Goal: Find specific page/section: Find specific page/section

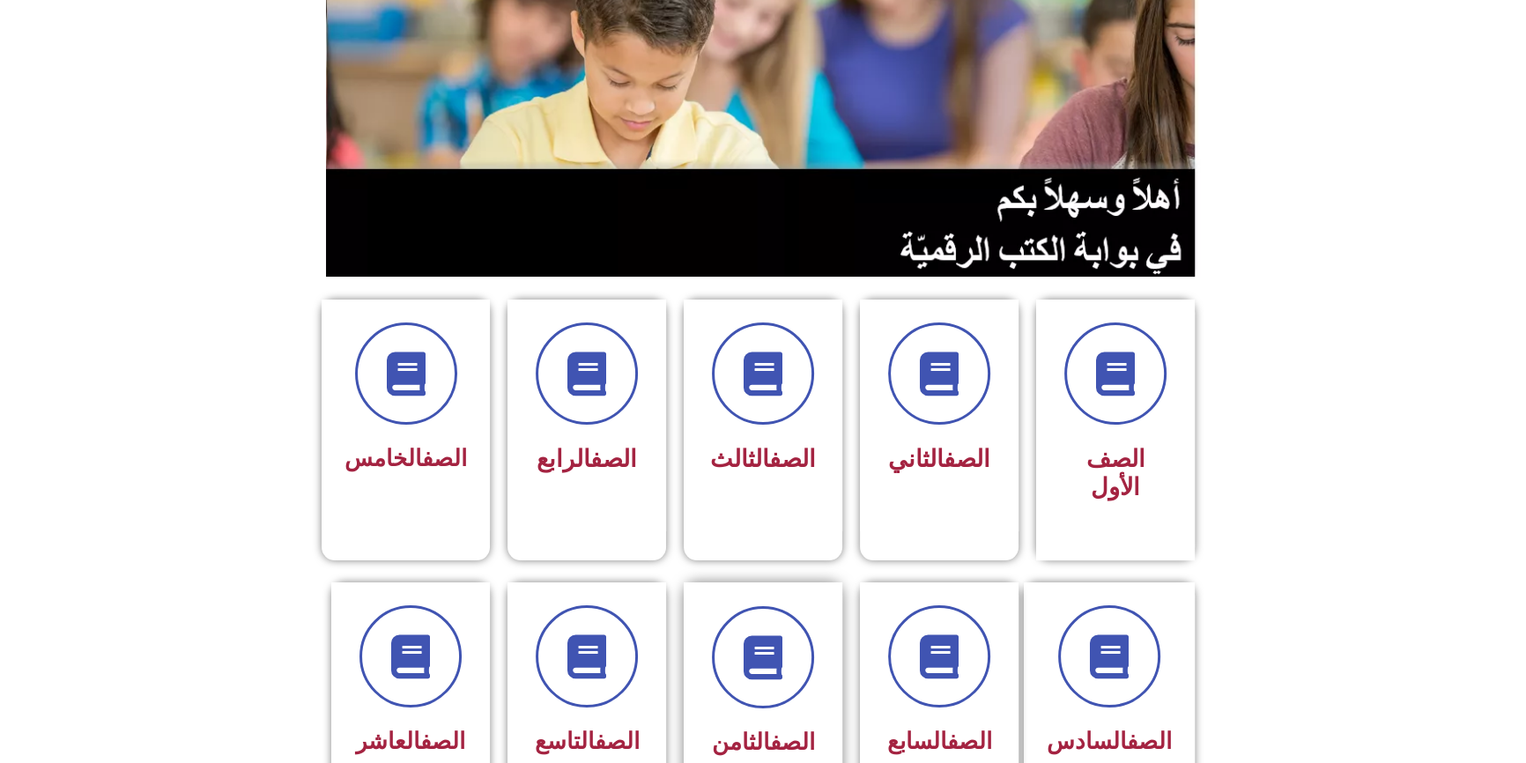
scroll to position [400, 0]
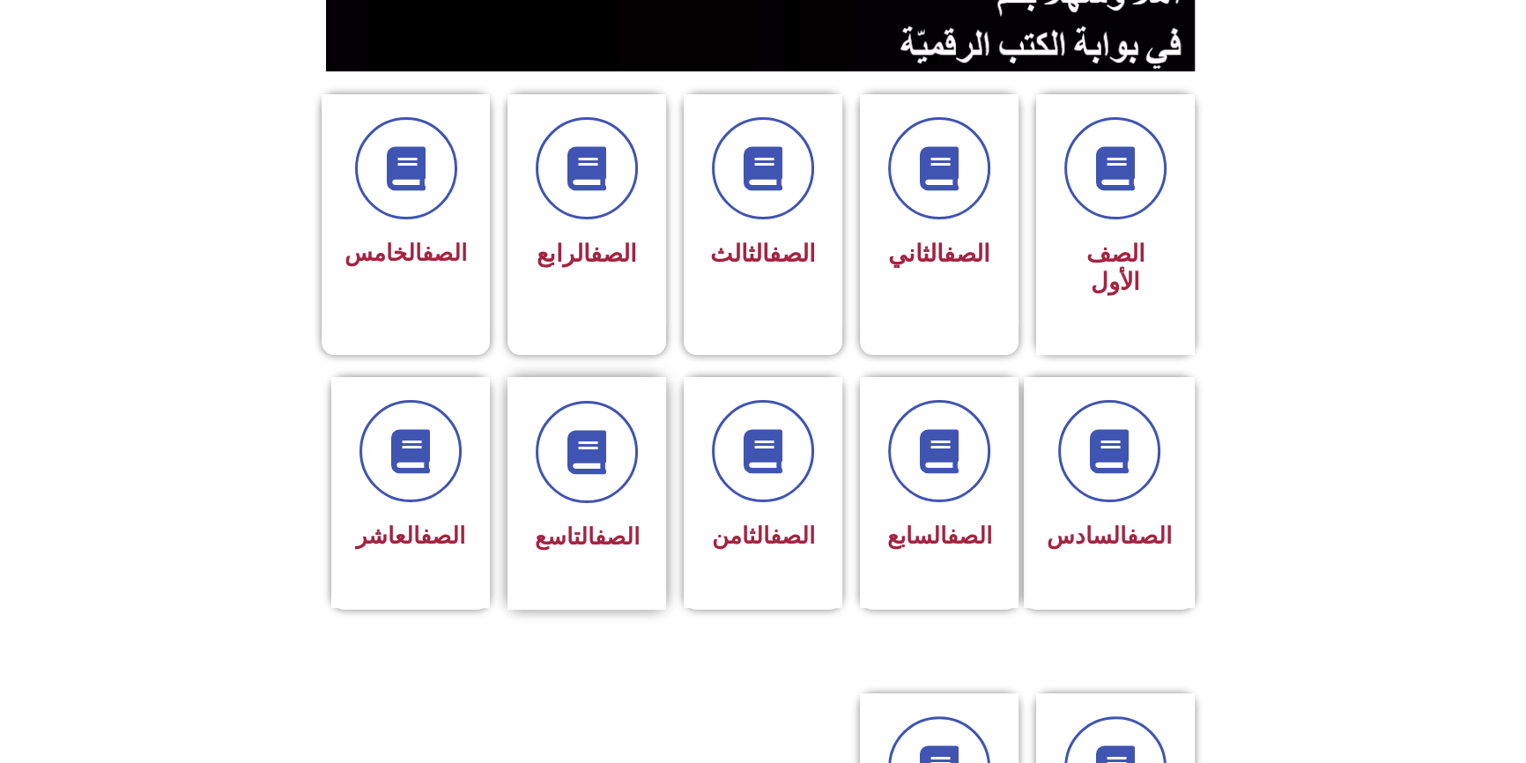
click at [629, 448] on div at bounding box center [586, 452] width 111 height 102
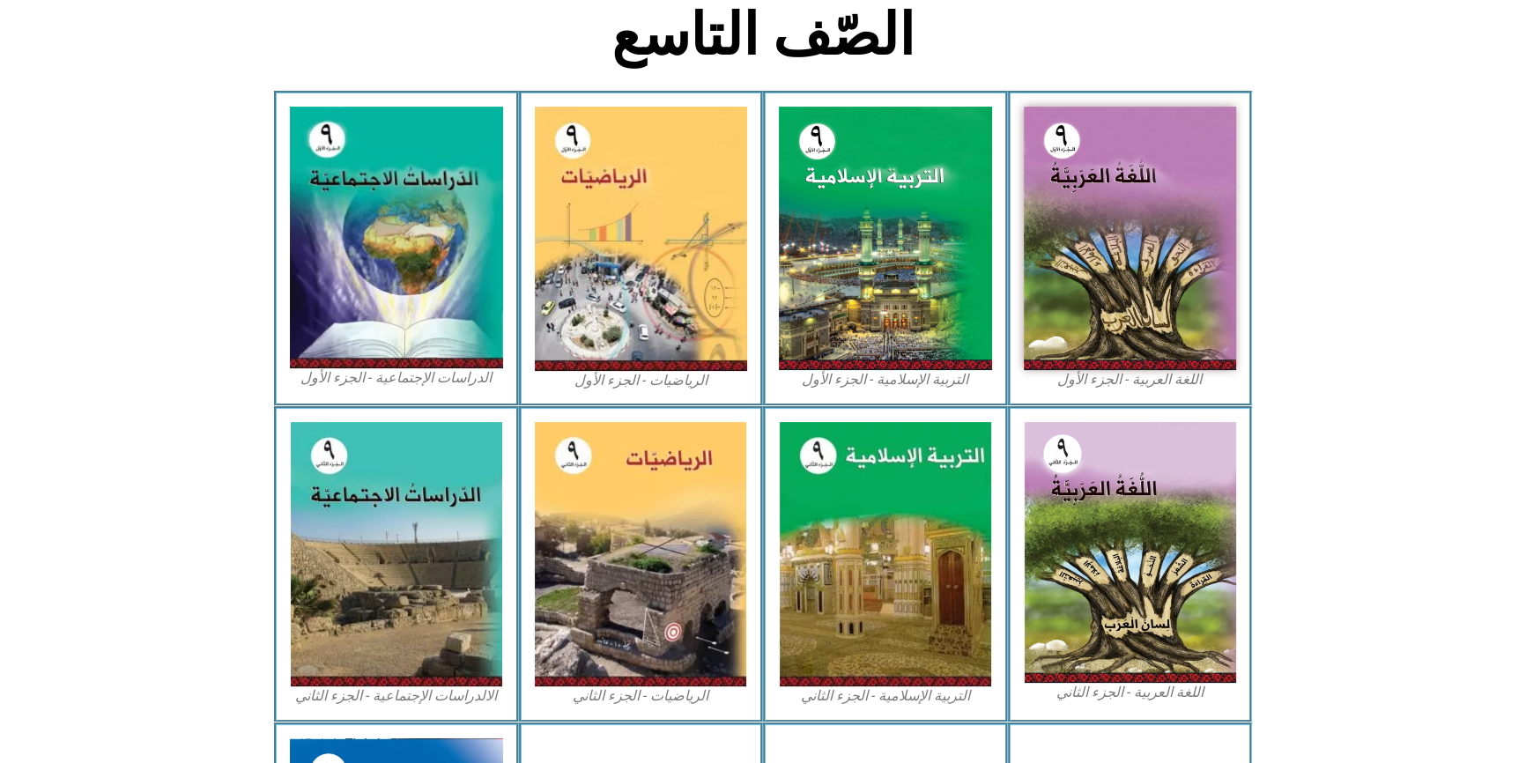
scroll to position [480, 0]
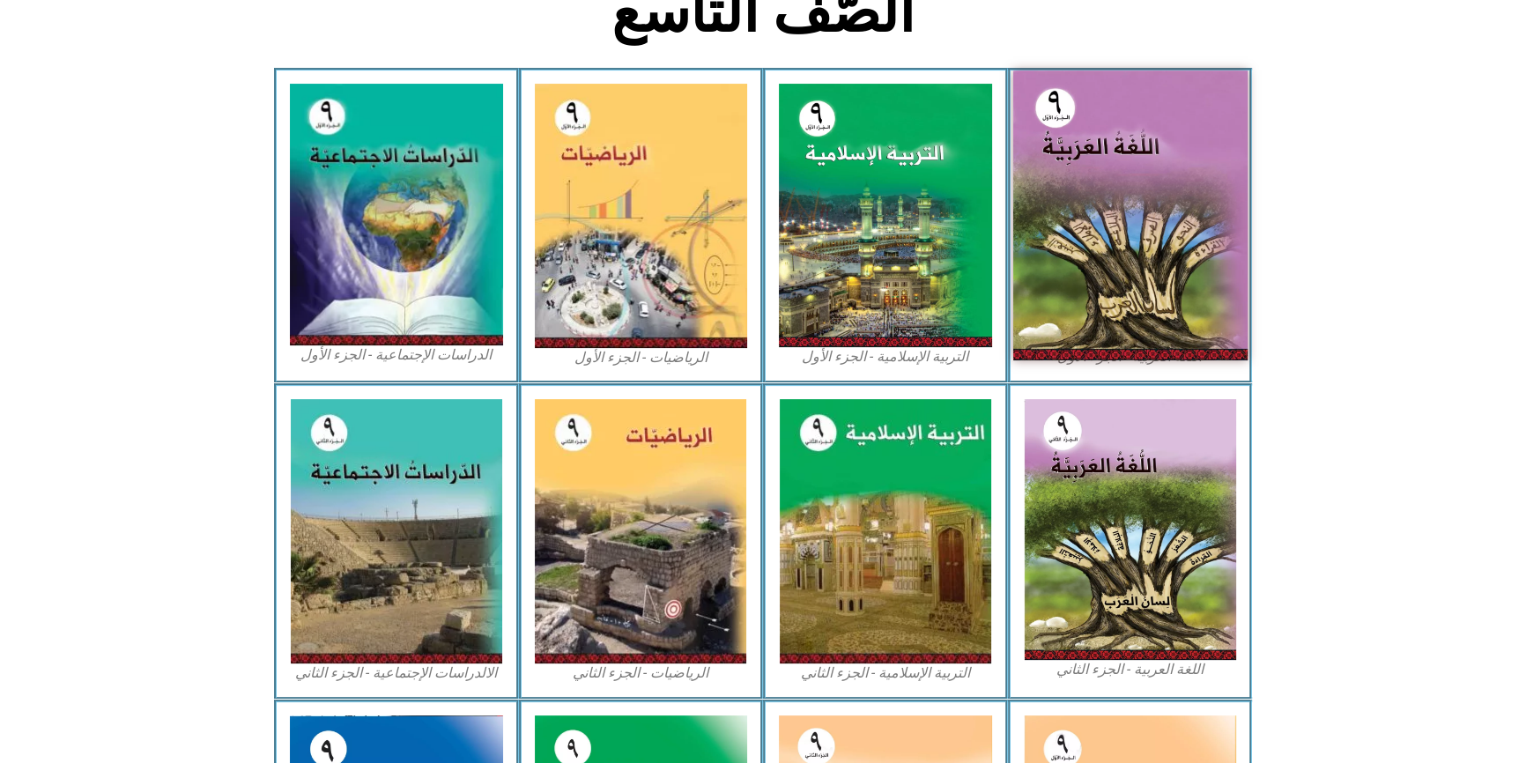
click at [1150, 275] on img at bounding box center [1129, 215] width 234 height 290
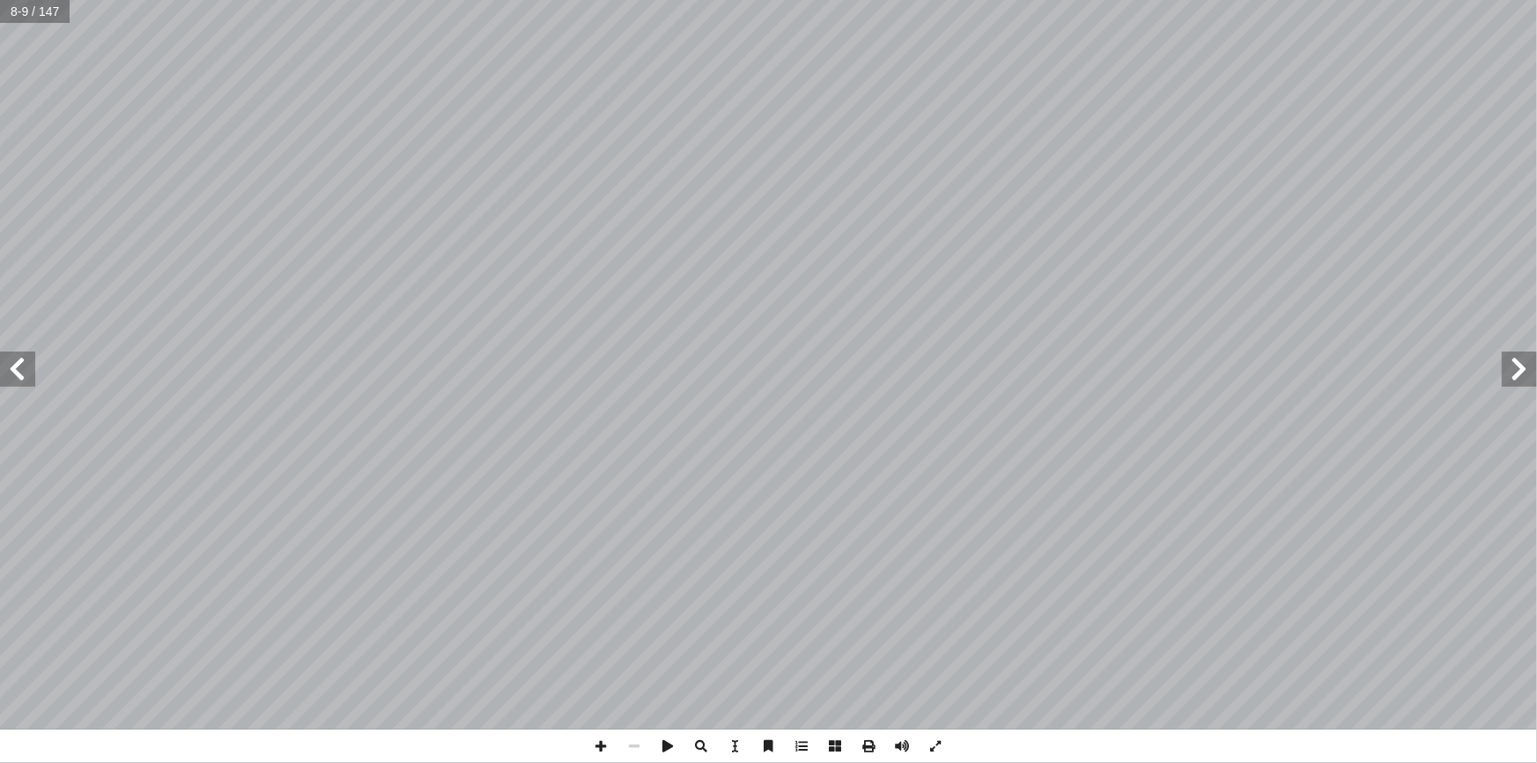
click at [16, 373] on span at bounding box center [17, 369] width 35 height 35
click at [1527, 385] on span at bounding box center [1519, 369] width 35 height 35
click at [26, 366] on span at bounding box center [17, 369] width 35 height 35
click at [25, 369] on span at bounding box center [17, 369] width 35 height 35
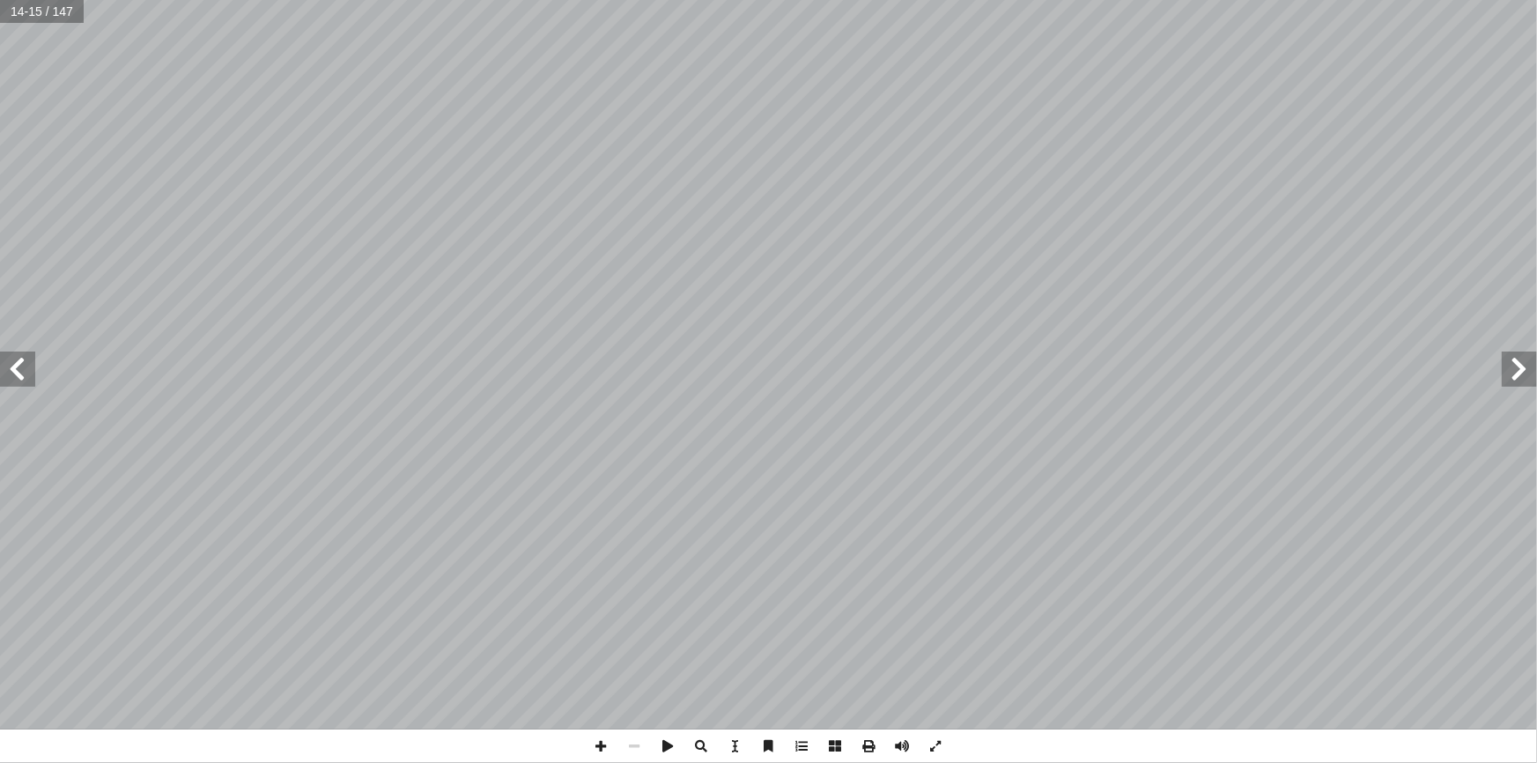
click at [19, 369] on span at bounding box center [17, 369] width 35 height 35
click at [1521, 358] on span at bounding box center [1519, 369] width 35 height 35
click at [17, 375] on span at bounding box center [17, 369] width 35 height 35
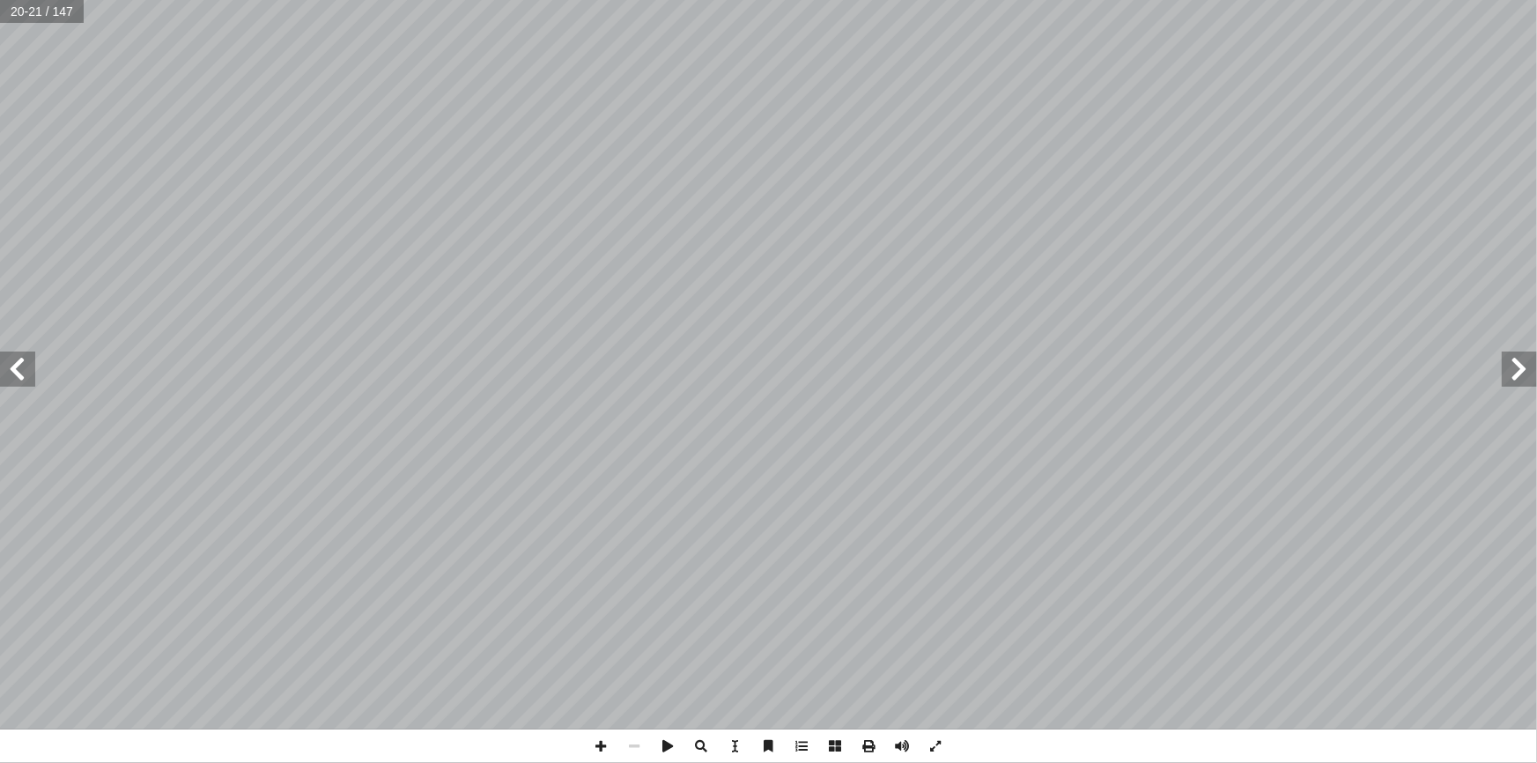
click at [1521, 381] on span at bounding box center [1519, 369] width 35 height 35
click at [22, 363] on span at bounding box center [17, 369] width 35 height 35
click at [25, 359] on span at bounding box center [17, 369] width 35 height 35
click at [8, 363] on span at bounding box center [17, 369] width 35 height 35
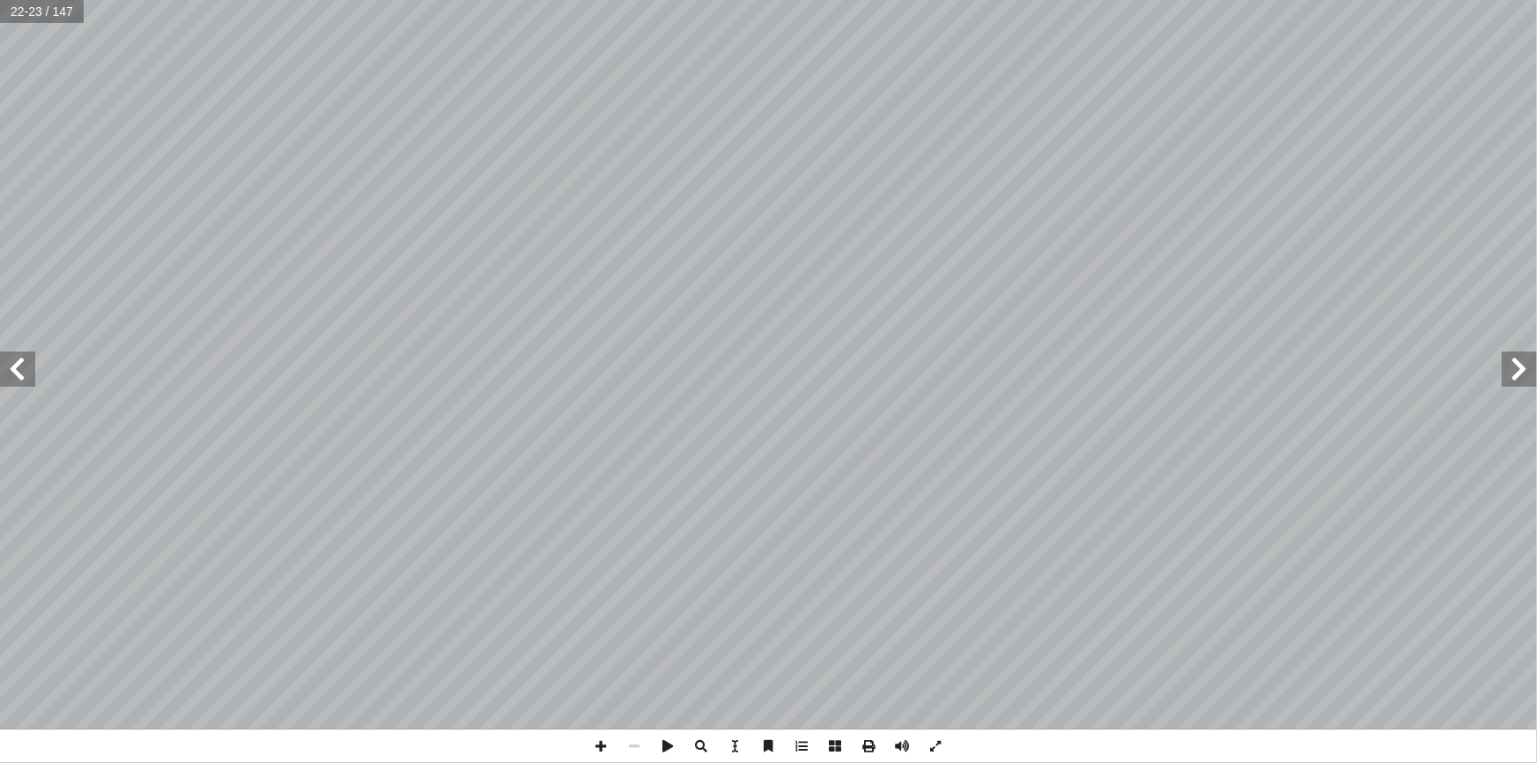
click at [7, 363] on span at bounding box center [17, 369] width 35 height 35
click at [1516, 378] on span at bounding box center [1519, 369] width 35 height 35
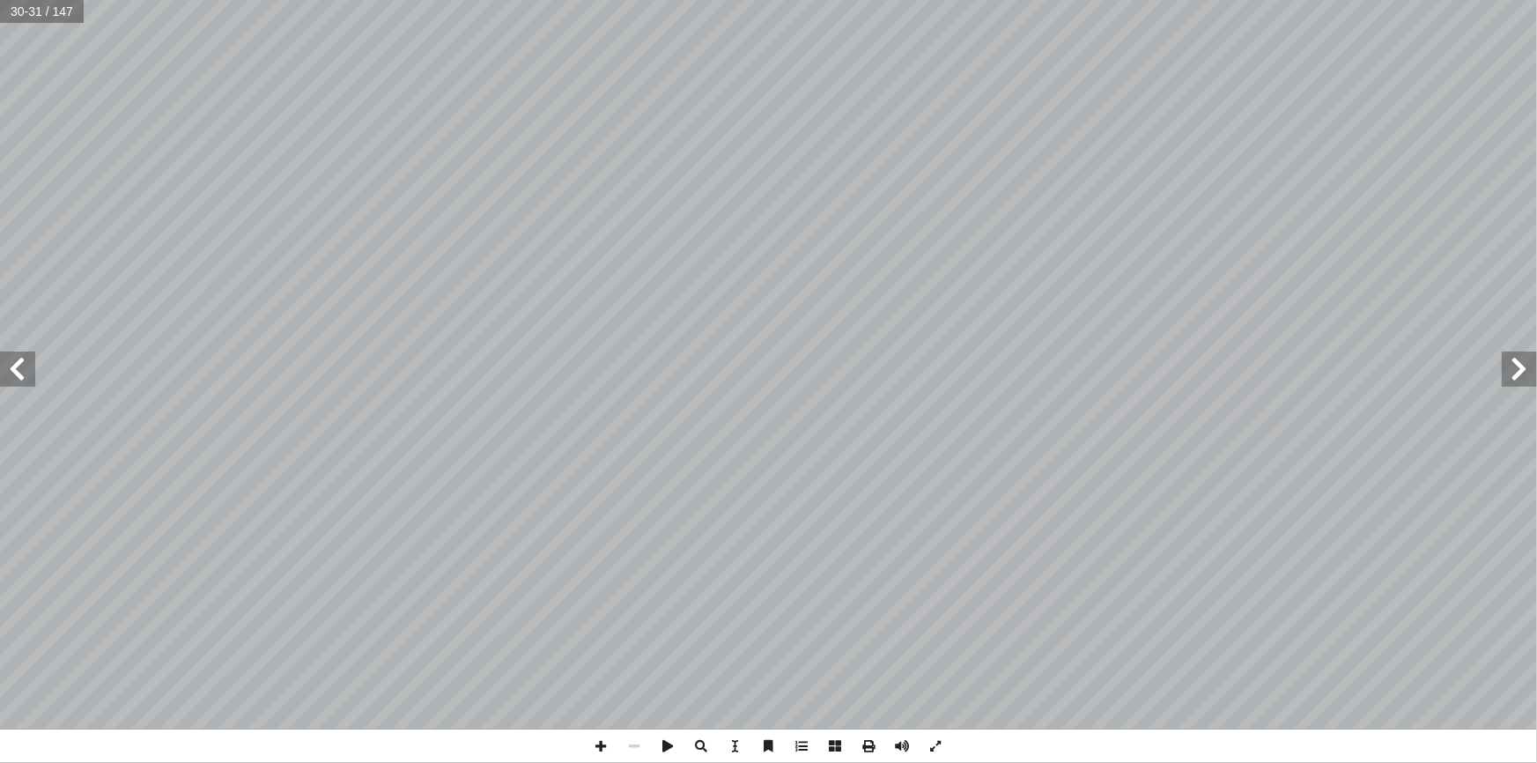
click at [1516, 378] on span at bounding box center [1519, 369] width 35 height 35
click at [1514, 376] on span at bounding box center [1519, 369] width 35 height 35
click at [1512, 374] on span at bounding box center [1519, 369] width 35 height 35
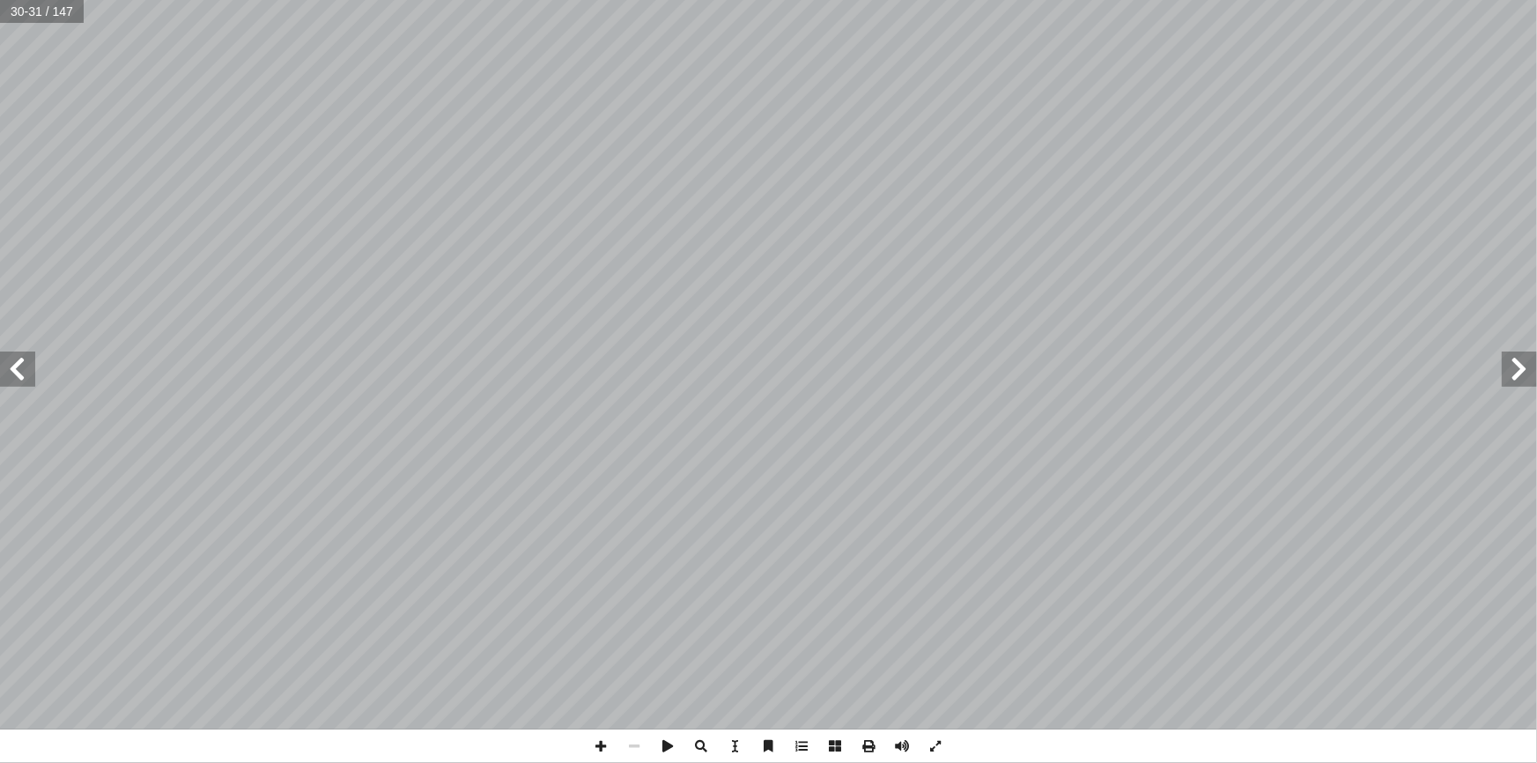
click at [1512, 374] on span at bounding box center [1519, 369] width 35 height 35
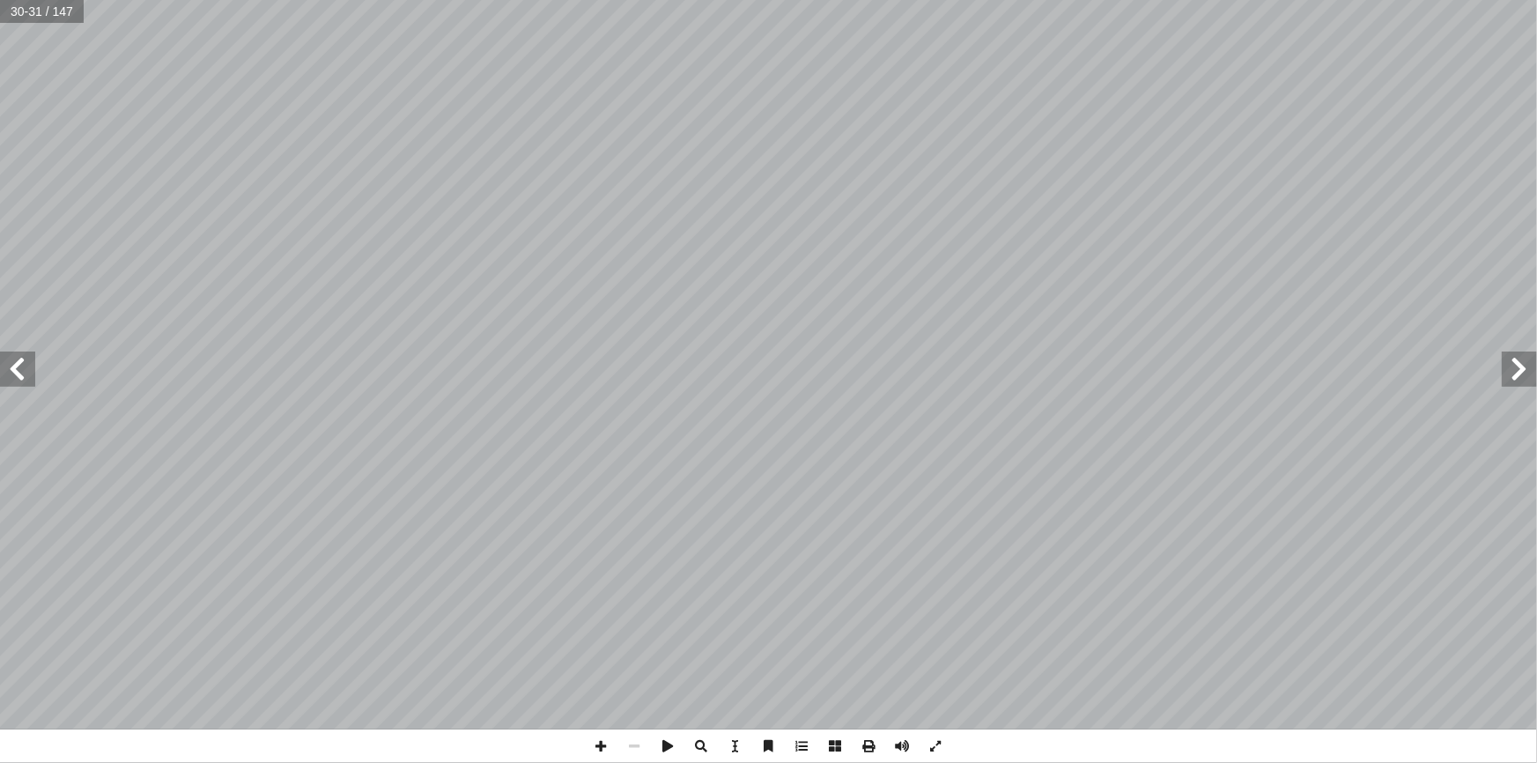
click at [1512, 374] on span at bounding box center [1519, 369] width 35 height 35
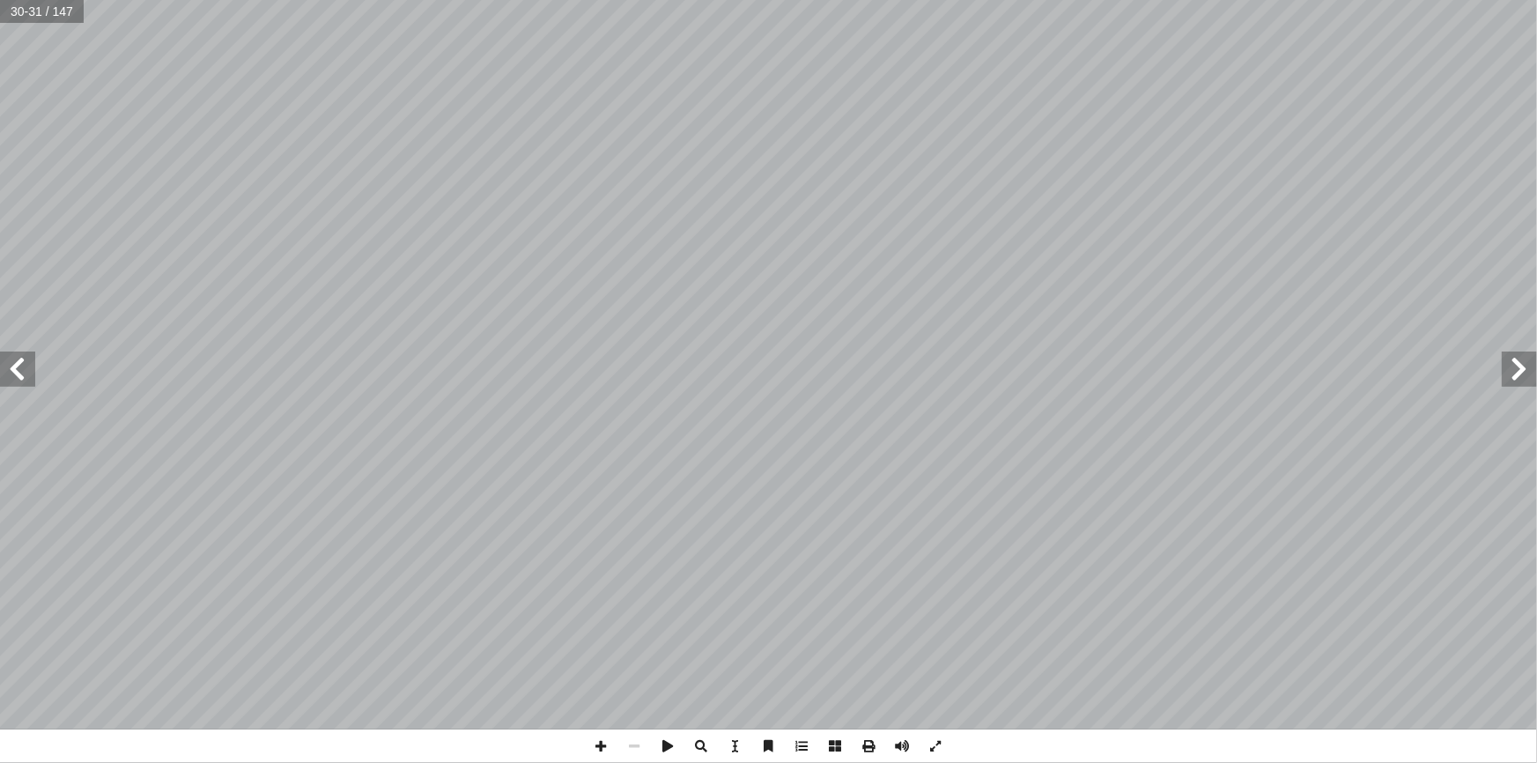
click at [1512, 374] on span at bounding box center [1519, 369] width 35 height 35
click at [27, 381] on span at bounding box center [17, 369] width 35 height 35
click at [20, 382] on span at bounding box center [17, 369] width 35 height 35
click at [22, 380] on span at bounding box center [17, 369] width 35 height 35
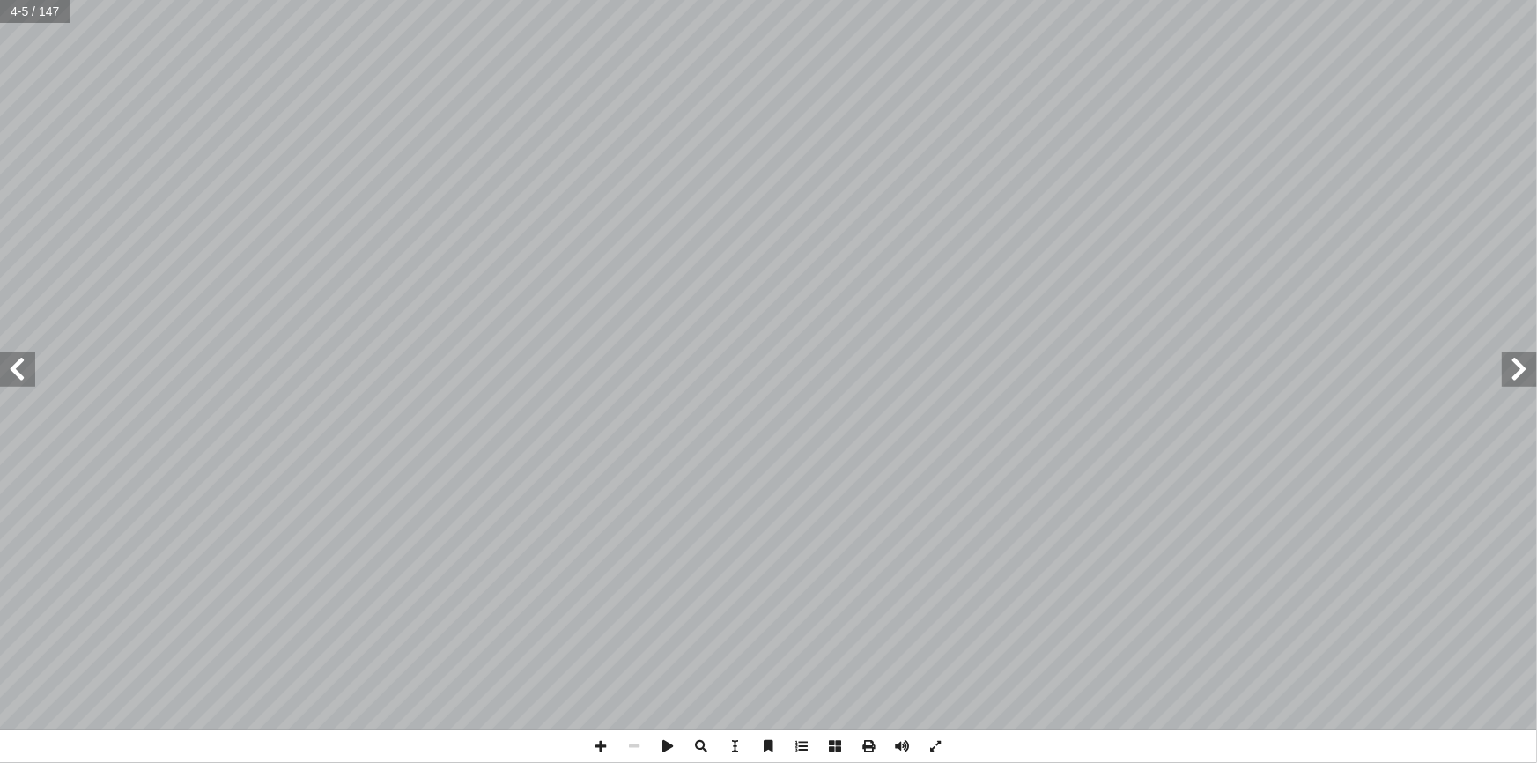
click at [21, 378] on span at bounding box center [17, 369] width 35 height 35
click at [11, 361] on span at bounding box center [17, 369] width 35 height 35
